Goal: Navigation & Orientation: Understand site structure

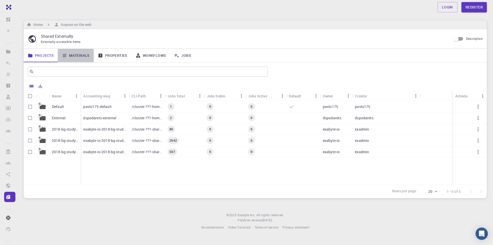
click at [83, 56] on link "Materials" at bounding box center [76, 55] width 36 height 13
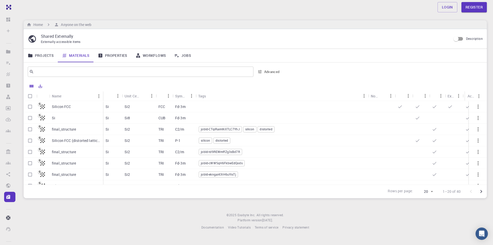
click at [112, 56] on link "Properties" at bounding box center [113, 55] width 38 height 13
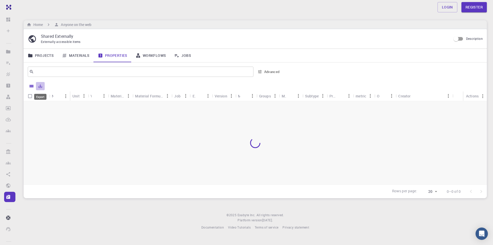
click at [40, 86] on icon "Export" at bounding box center [41, 86] width 4 height 4
click at [72, 85] on div at bounding box center [264, 86] width 439 height 9
click at [152, 54] on link "Workflows" at bounding box center [151, 55] width 39 height 13
